Goal: Information Seeking & Learning: Learn about a topic

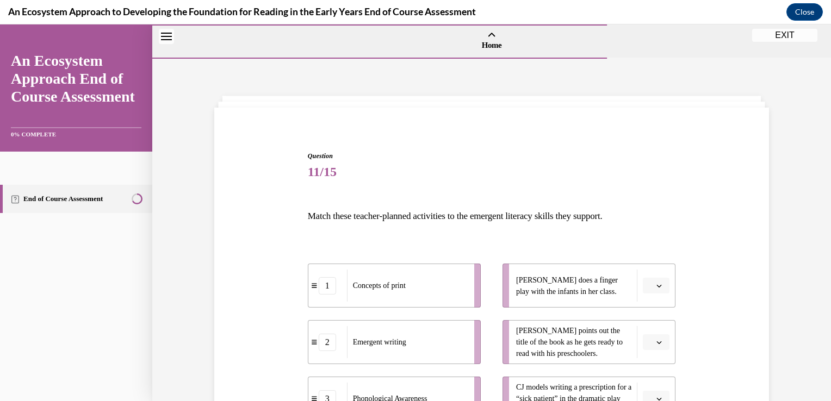
scroll to position [109, 0]
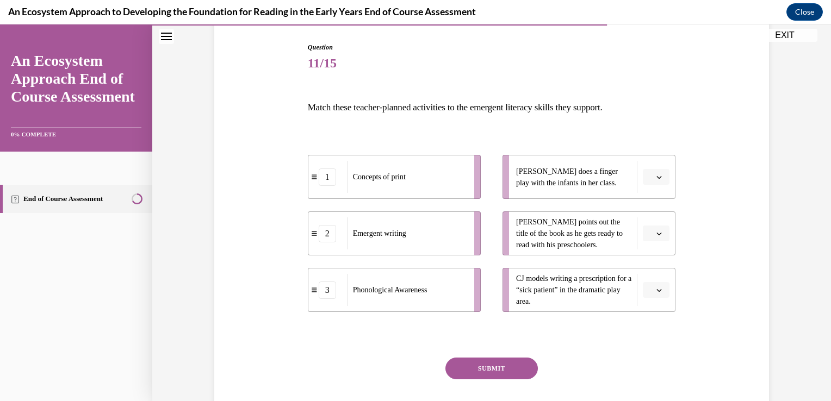
click at [649, 174] on span "Please select an option" at bounding box center [651, 177] width 4 height 11
click at [654, 260] on div "3" at bounding box center [650, 267] width 27 height 22
click at [656, 233] on icon "button" at bounding box center [658, 233] width 5 height 5
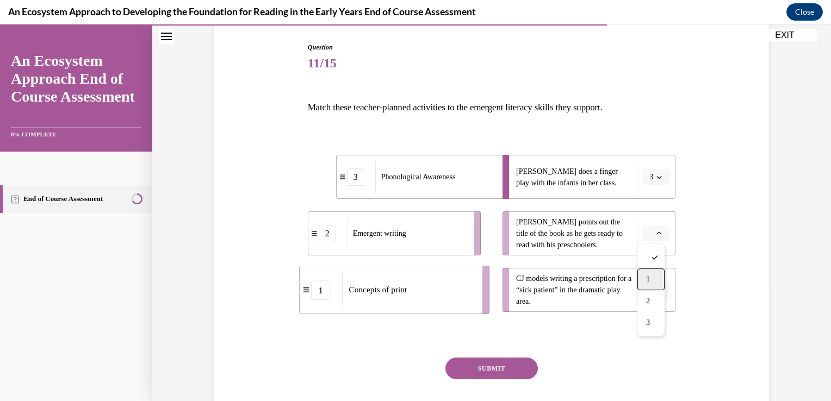
click at [644, 275] on div "1" at bounding box center [650, 280] width 27 height 22
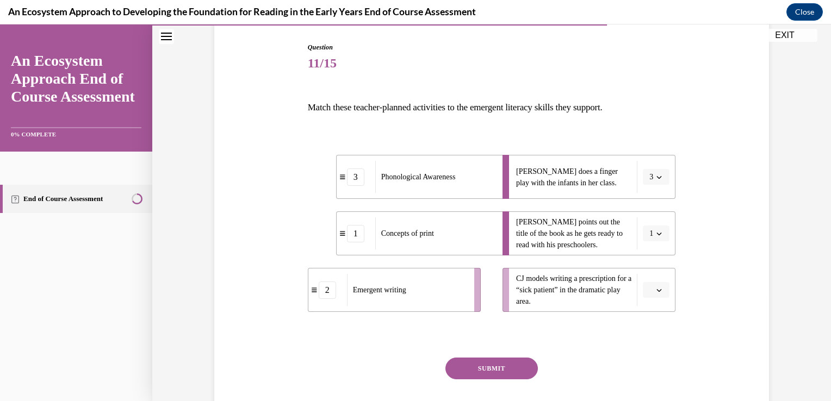
click at [649, 286] on span "Please select an option" at bounding box center [651, 290] width 4 height 11
click at [661, 336] on div "1" at bounding box center [650, 336] width 27 height 22
click at [659, 293] on button "1" at bounding box center [656, 290] width 27 height 16
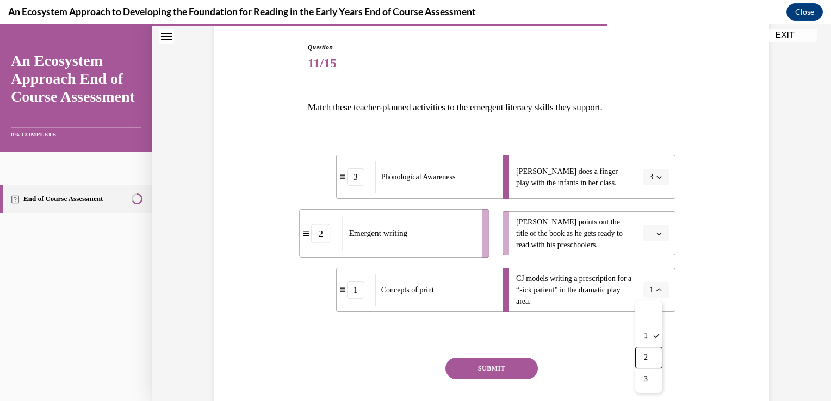
drag, startPoint x: 655, startPoint y: 362, endPoint x: 665, endPoint y: 337, distance: 27.4
click at [655, 362] on div "2" at bounding box center [648, 358] width 27 height 22
click at [656, 232] on icon "button" at bounding box center [658, 233] width 5 height 5
click at [656, 278] on div "1" at bounding box center [650, 280] width 27 height 22
click at [501, 363] on button "SUBMIT" at bounding box center [491, 369] width 92 height 22
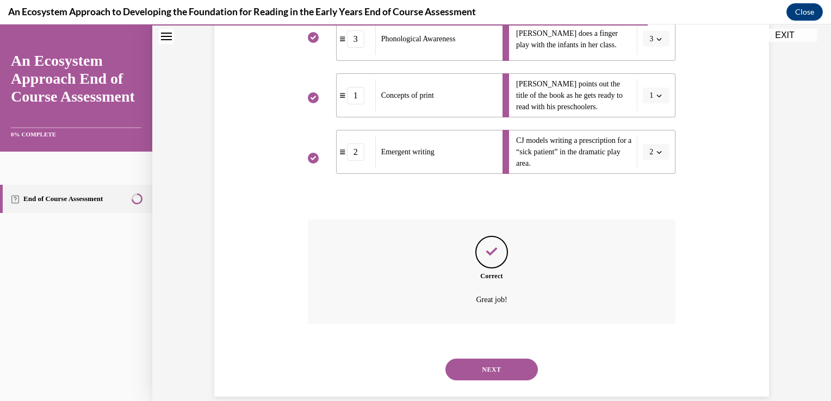
scroll to position [264, 0]
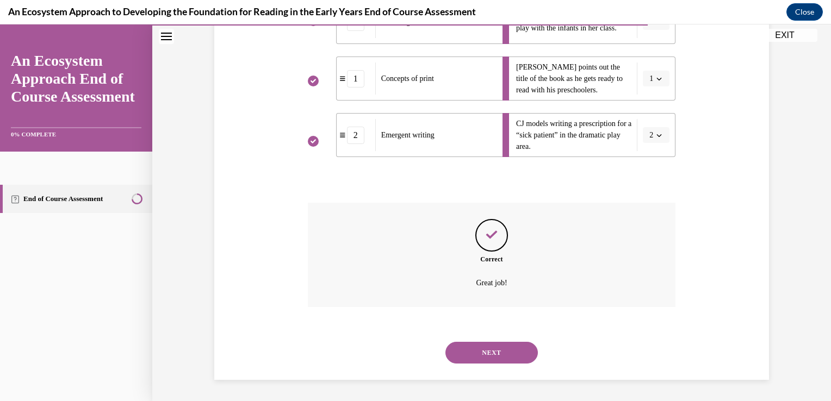
click at [491, 347] on button "NEXT" at bounding box center [491, 353] width 92 height 22
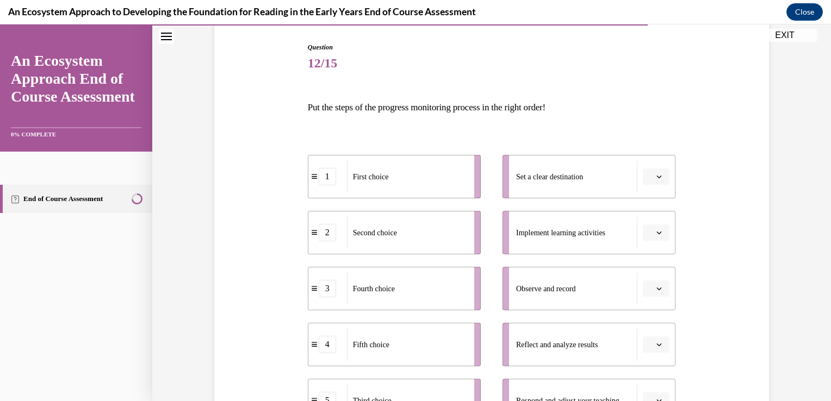
scroll to position [163, 0]
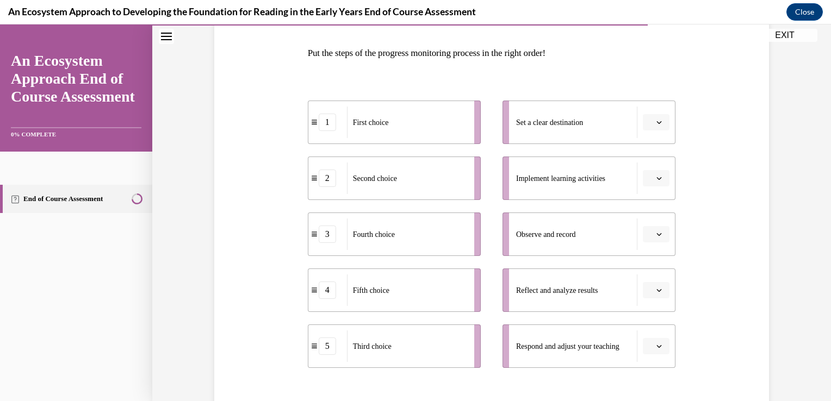
click at [657, 179] on icon "button" at bounding box center [659, 178] width 5 height 3
click at [651, 218] on div "1" at bounding box center [650, 225] width 27 height 22
click at [660, 120] on button "button" at bounding box center [656, 122] width 27 height 16
click at [657, 186] on div "2" at bounding box center [650, 190] width 27 height 22
click at [650, 236] on button "button" at bounding box center [656, 234] width 27 height 16
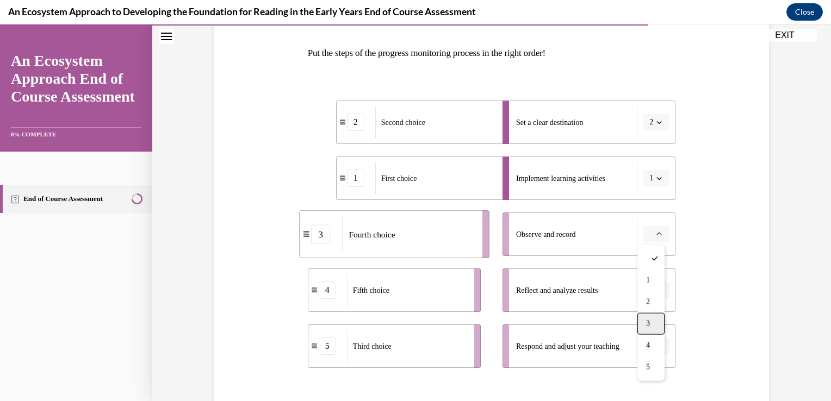
click at [648, 319] on div "3" at bounding box center [650, 324] width 27 height 22
click at [650, 286] on button "button" at bounding box center [656, 290] width 27 height 16
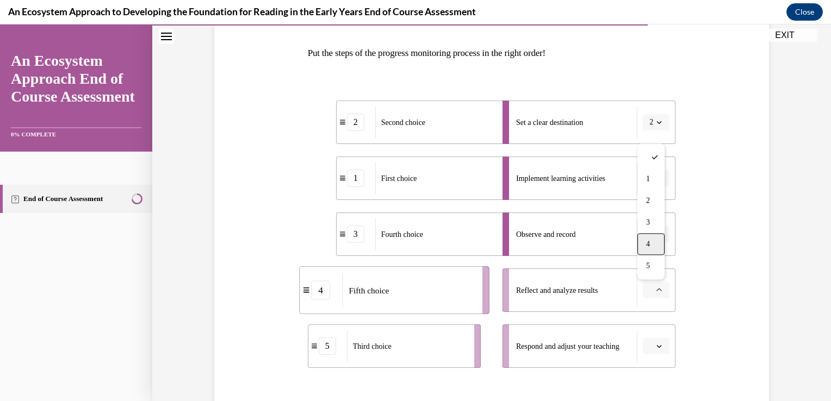
click at [657, 242] on div "4" at bounding box center [650, 244] width 27 height 22
click at [635, 353] on li "Respond and adjust your teaching" at bounding box center [588, 347] width 173 height 44
click at [643, 350] on button "button" at bounding box center [656, 346] width 27 height 16
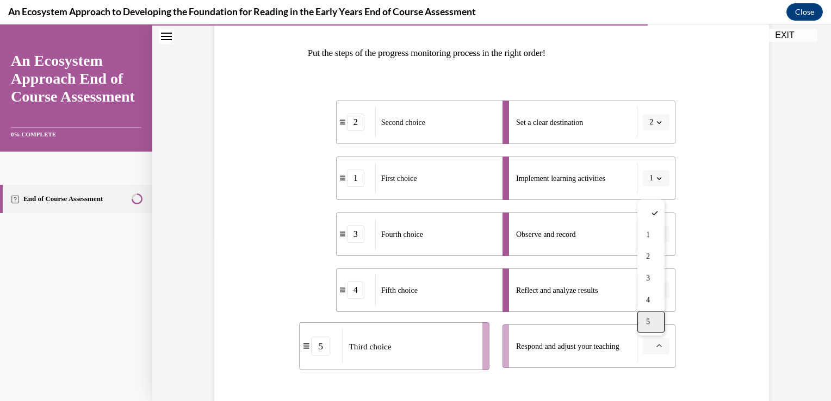
click at [655, 319] on div "5" at bounding box center [650, 322] width 27 height 22
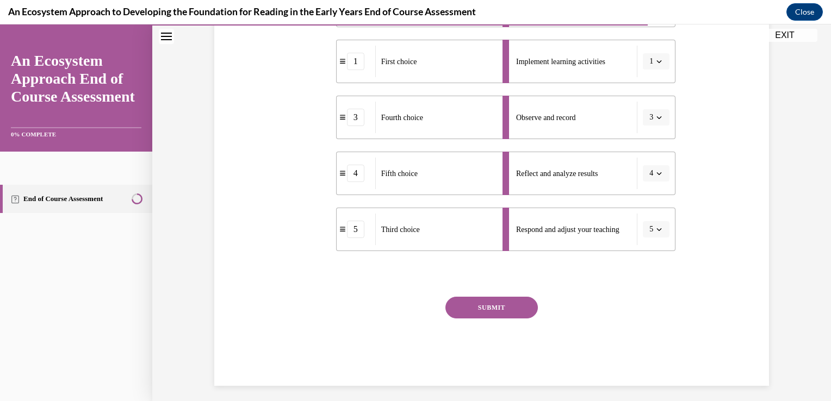
scroll to position [286, 0]
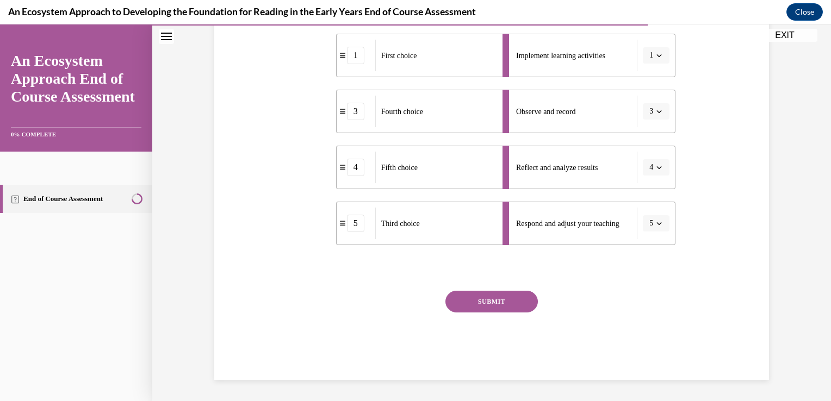
click at [500, 295] on button "SUBMIT" at bounding box center [491, 302] width 92 height 22
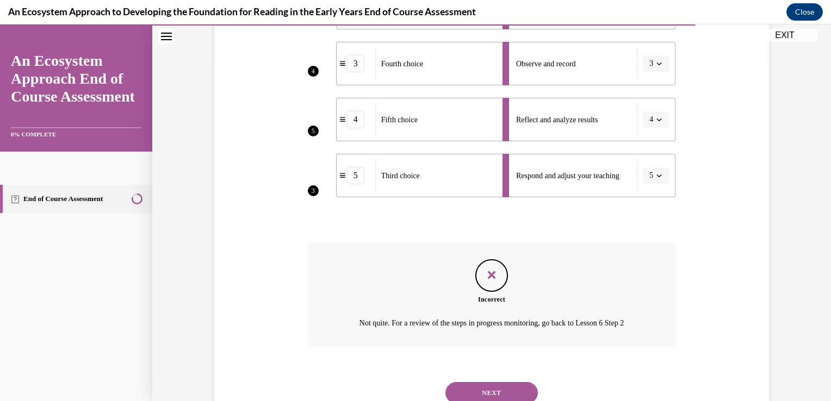
scroll to position [374, 0]
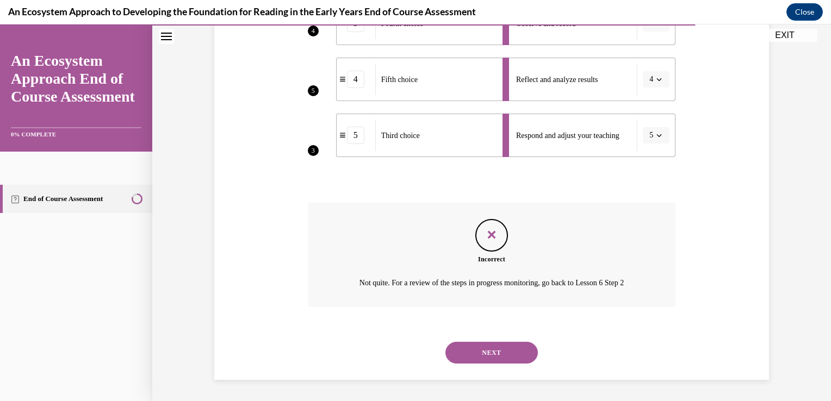
click at [517, 344] on button "NEXT" at bounding box center [491, 353] width 92 height 22
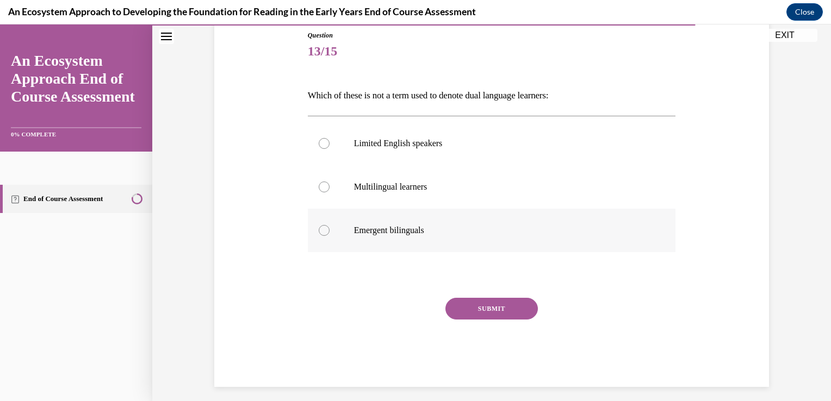
click at [541, 237] on label "Emergent bilinguals" at bounding box center [492, 231] width 368 height 44
click at [330, 236] on input "Emergent bilinguals" at bounding box center [324, 230] width 11 height 11
radio input "true"
click at [502, 313] on button "SUBMIT" at bounding box center [491, 309] width 92 height 22
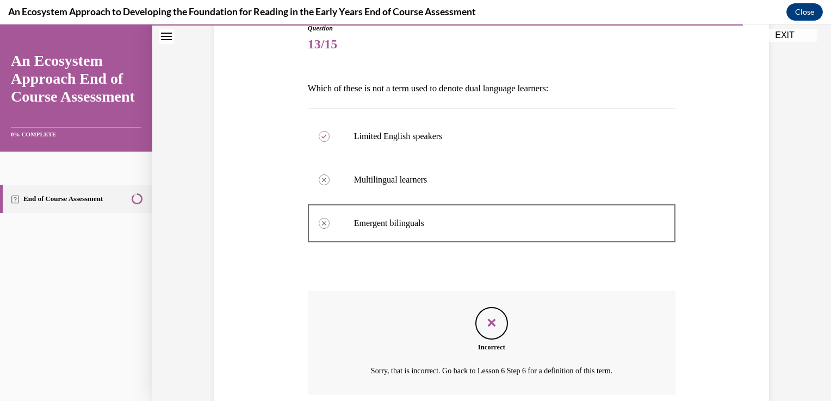
scroll to position [215, 0]
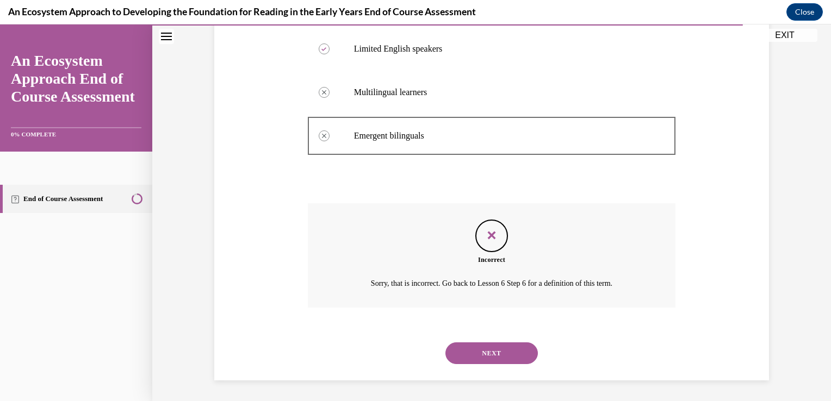
click at [508, 352] on button "NEXT" at bounding box center [491, 354] width 92 height 22
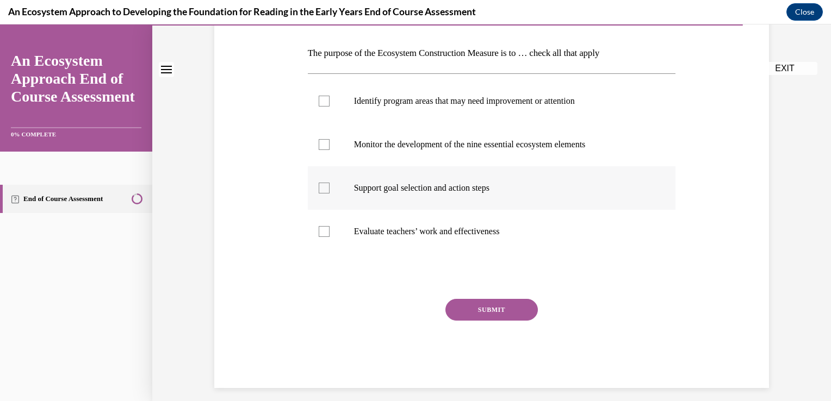
scroll to position [171, 0]
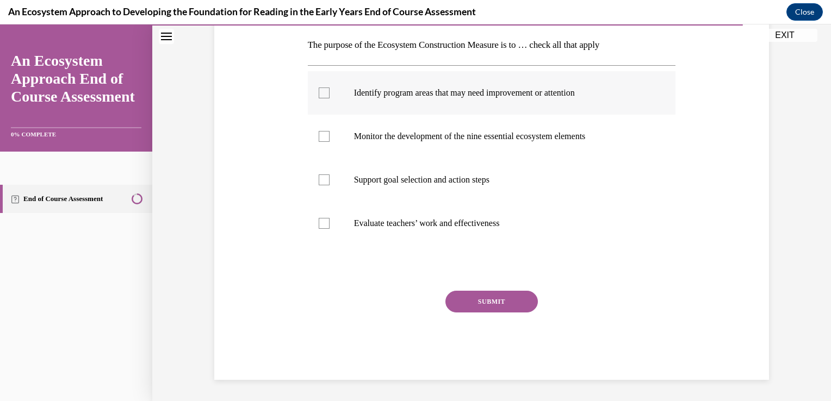
click at [532, 92] on p "Identify program areas that may need improvement or attention" at bounding box center [501, 93] width 295 height 11
click at [330, 92] on input "Identify program areas that may need improvement or attention" at bounding box center [324, 93] width 11 height 11
checkbox input "true"
click at [529, 134] on p "Monitor the development of the nine essential ecosystem elements" at bounding box center [501, 136] width 295 height 11
click at [330, 134] on input "Monitor the development of the nine essential ecosystem elements" at bounding box center [324, 136] width 11 height 11
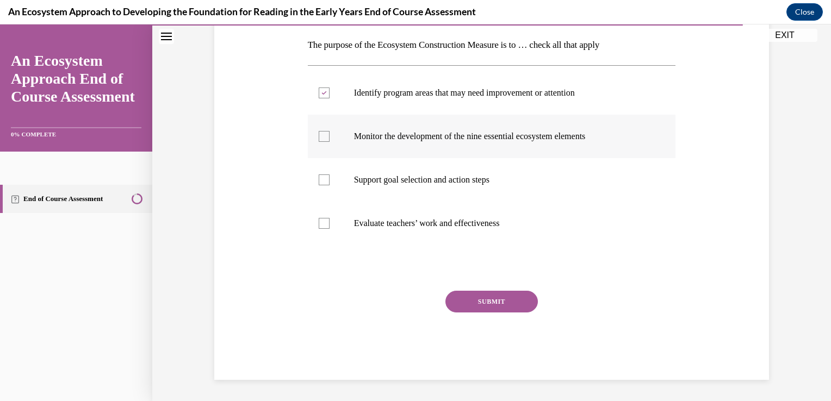
checkbox input "true"
drag, startPoint x: 531, startPoint y: 161, endPoint x: 516, endPoint y: 188, distance: 31.2
click at [531, 164] on label "Support goal selection and action steps" at bounding box center [492, 180] width 368 height 44
click at [330, 175] on input "Support goal selection and action steps" at bounding box center [324, 180] width 11 height 11
checkbox input "true"
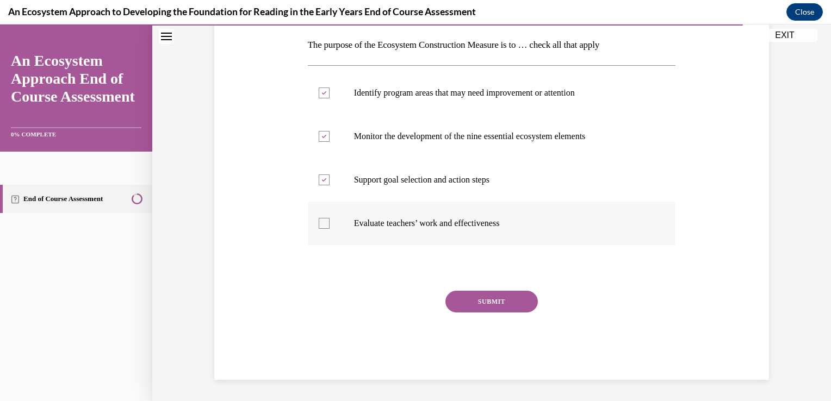
click at [512, 219] on p "Evaluate teachers’ work and effectiveness" at bounding box center [501, 223] width 295 height 11
click at [330, 219] on input "Evaluate teachers’ work and effectiveness" at bounding box center [324, 223] width 11 height 11
checkbox input "true"
click at [478, 308] on button "SUBMIT" at bounding box center [491, 302] width 92 height 22
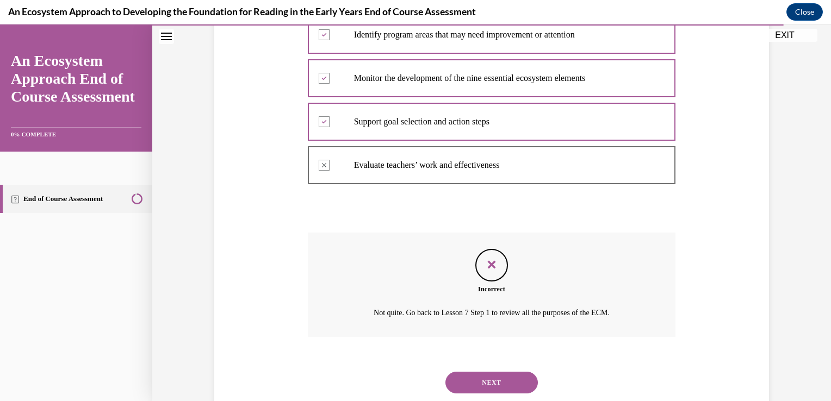
scroll to position [259, 0]
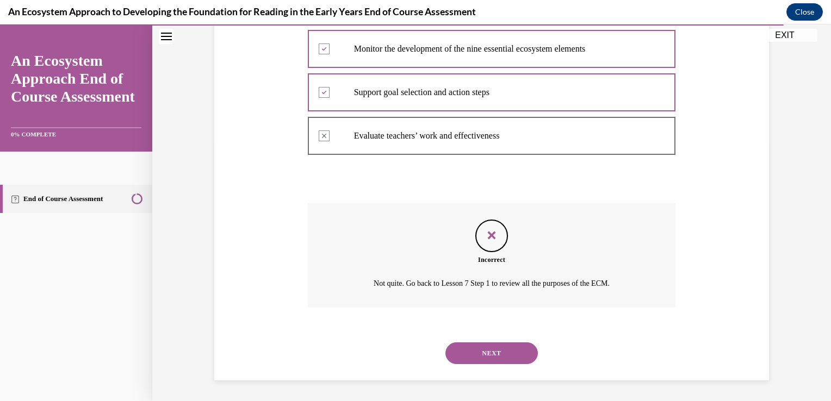
click at [506, 359] on button "NEXT" at bounding box center [491, 354] width 92 height 22
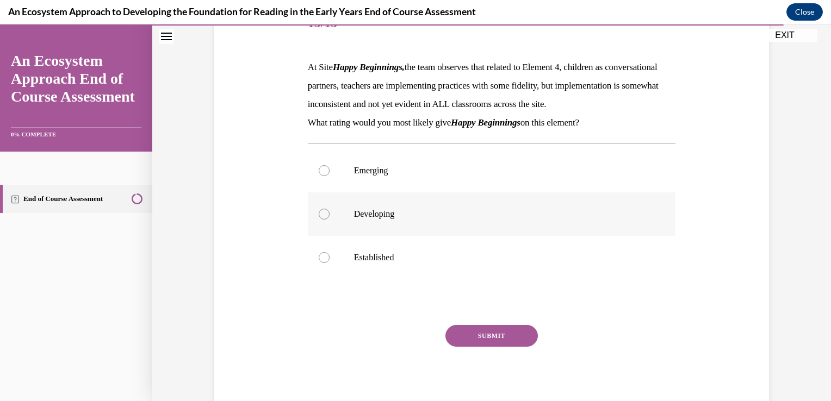
scroll to position [163, 0]
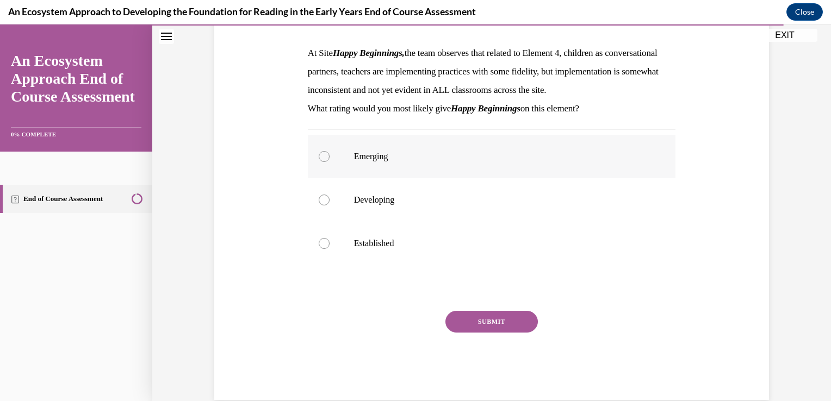
click at [463, 178] on label "Emerging" at bounding box center [492, 157] width 368 height 44
click at [330, 162] on input "Emerging" at bounding box center [324, 156] width 11 height 11
radio input "true"
click at [446, 222] on label "Developing" at bounding box center [492, 200] width 368 height 44
click at [330, 206] on input "Developing" at bounding box center [324, 200] width 11 height 11
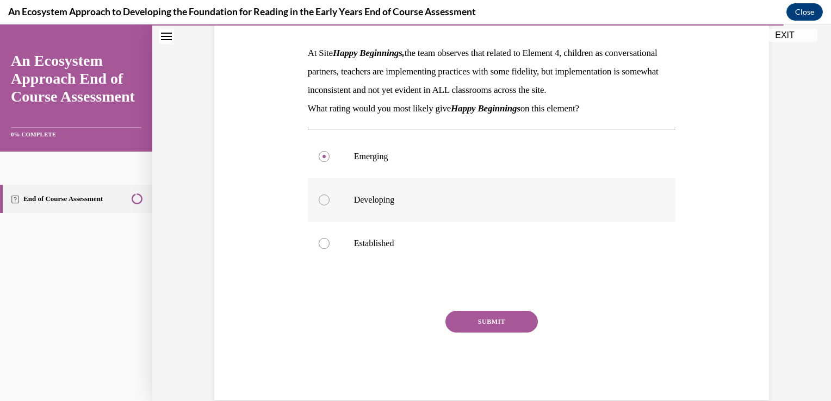
radio input "true"
click at [483, 333] on button "SUBMIT" at bounding box center [491, 322] width 92 height 22
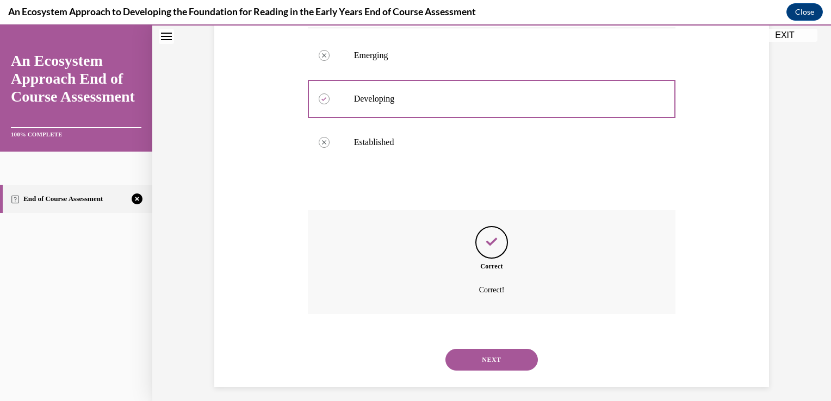
scroll to position [289, 0]
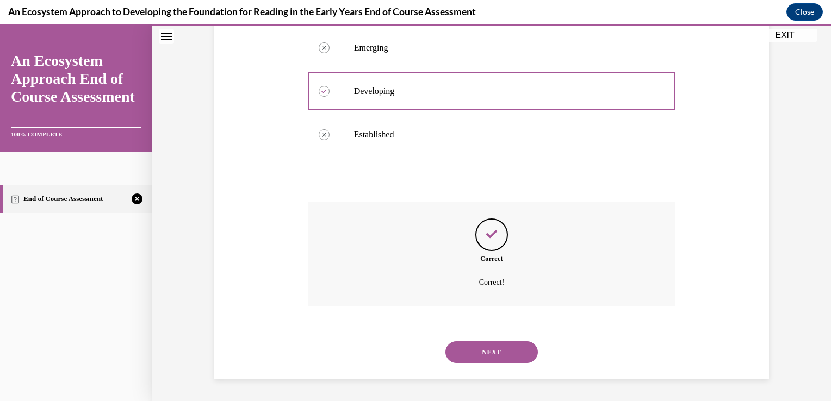
click at [518, 354] on button "NEXT" at bounding box center [491, 353] width 92 height 22
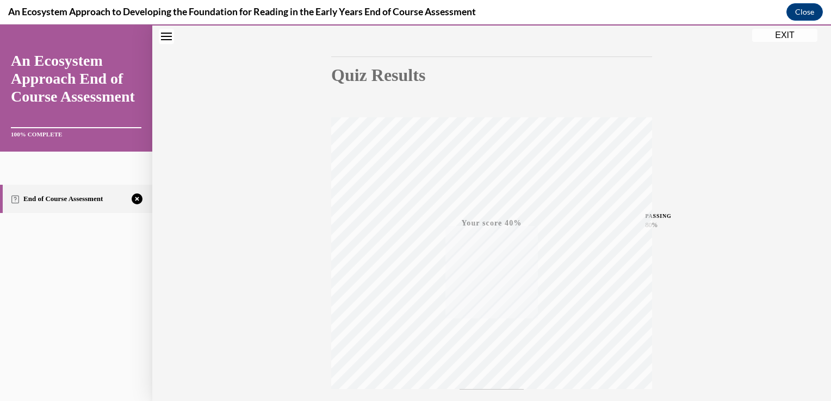
scroll to position [180, 0]
click at [479, 334] on icon "button" at bounding box center [492, 336] width 39 height 12
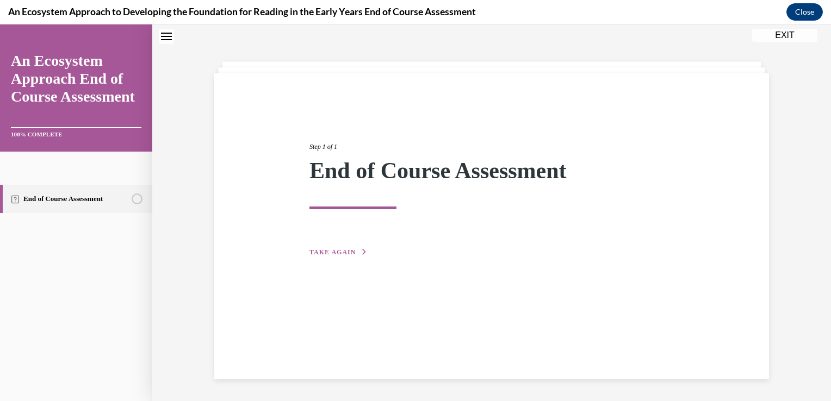
scroll to position [34, 0]
click at [313, 247] on div "Step 1 of 1 End of Course Assessment TAKE AGAIN" at bounding box center [491, 187] width 381 height 141
click at [338, 246] on div "Step 1 of 1 End of Course Assessment TAKE AGAIN" at bounding box center [491, 187] width 381 height 141
click at [337, 247] on button "TAKE AGAIN" at bounding box center [338, 252] width 58 height 10
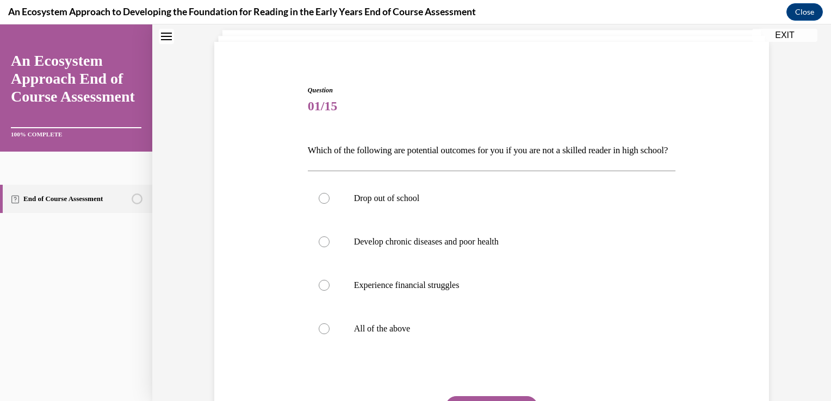
scroll to position [89, 0]
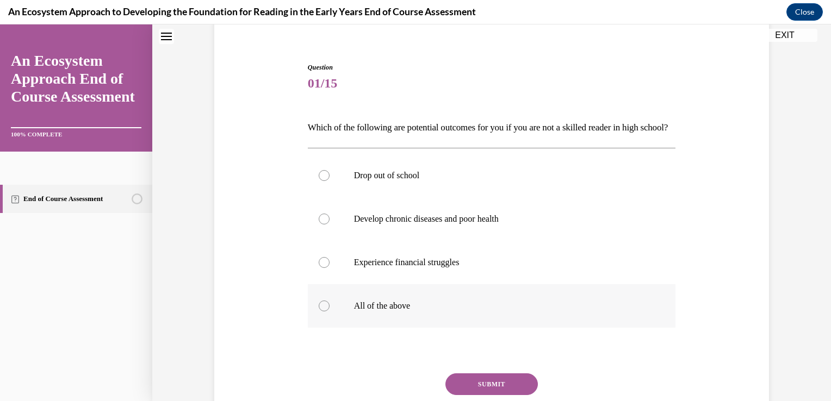
click at [524, 312] on p "All of the above" at bounding box center [501, 306] width 295 height 11
click at [330, 312] on input "All of the above" at bounding box center [324, 306] width 11 height 11
radio input "true"
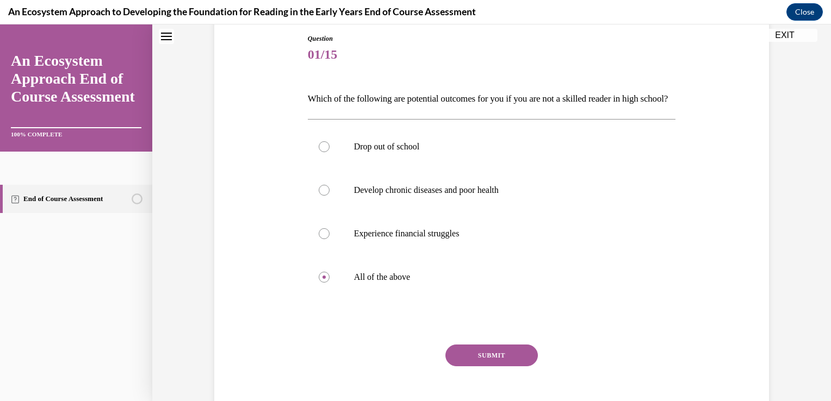
scroll to position [143, 0]
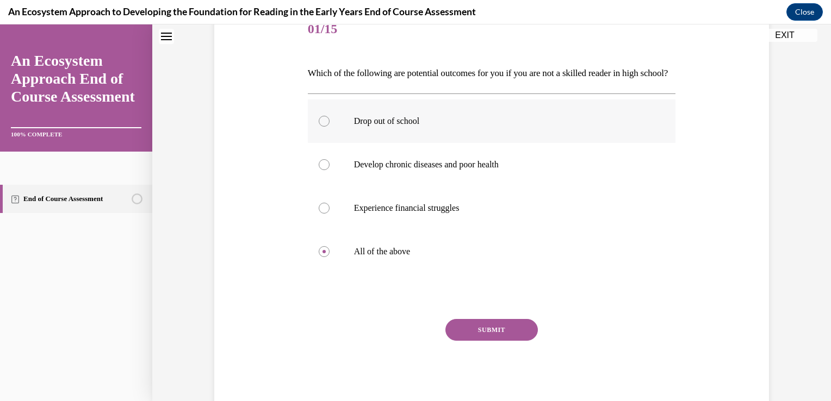
click at [632, 143] on label "Drop out of school" at bounding box center [492, 122] width 368 height 44
click at [330, 127] on input "Drop out of school" at bounding box center [324, 121] width 11 height 11
radio input "true"
click at [518, 341] on button "SUBMIT" at bounding box center [491, 330] width 92 height 22
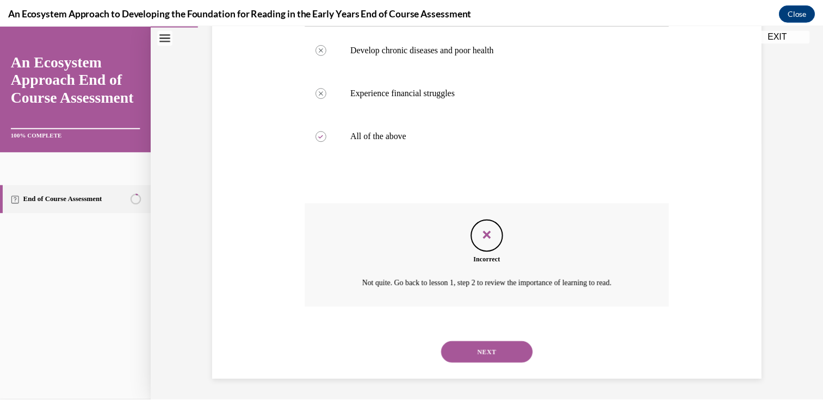
scroll to position [278, 0]
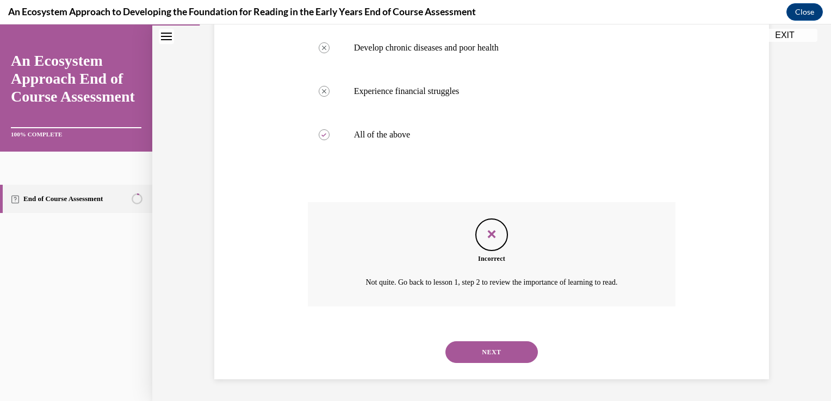
click at [496, 229] on div "Feedback" at bounding box center [491, 235] width 33 height 33
click at [798, 11] on button "Close" at bounding box center [804, 11] width 36 height 17
